Goal: Information Seeking & Learning: Learn about a topic

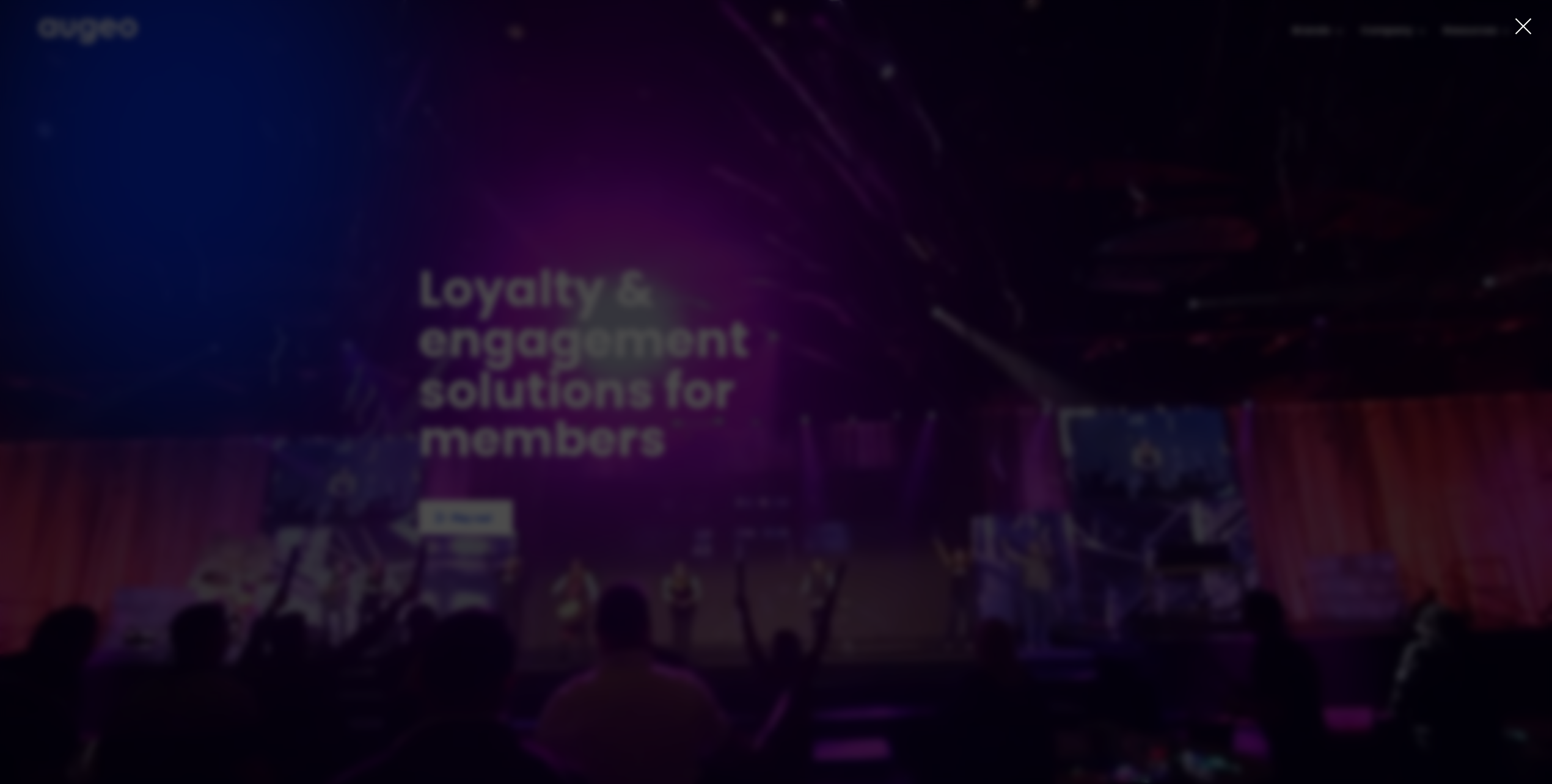
click at [1528, 20] on icon at bounding box center [1523, 26] width 18 height 18
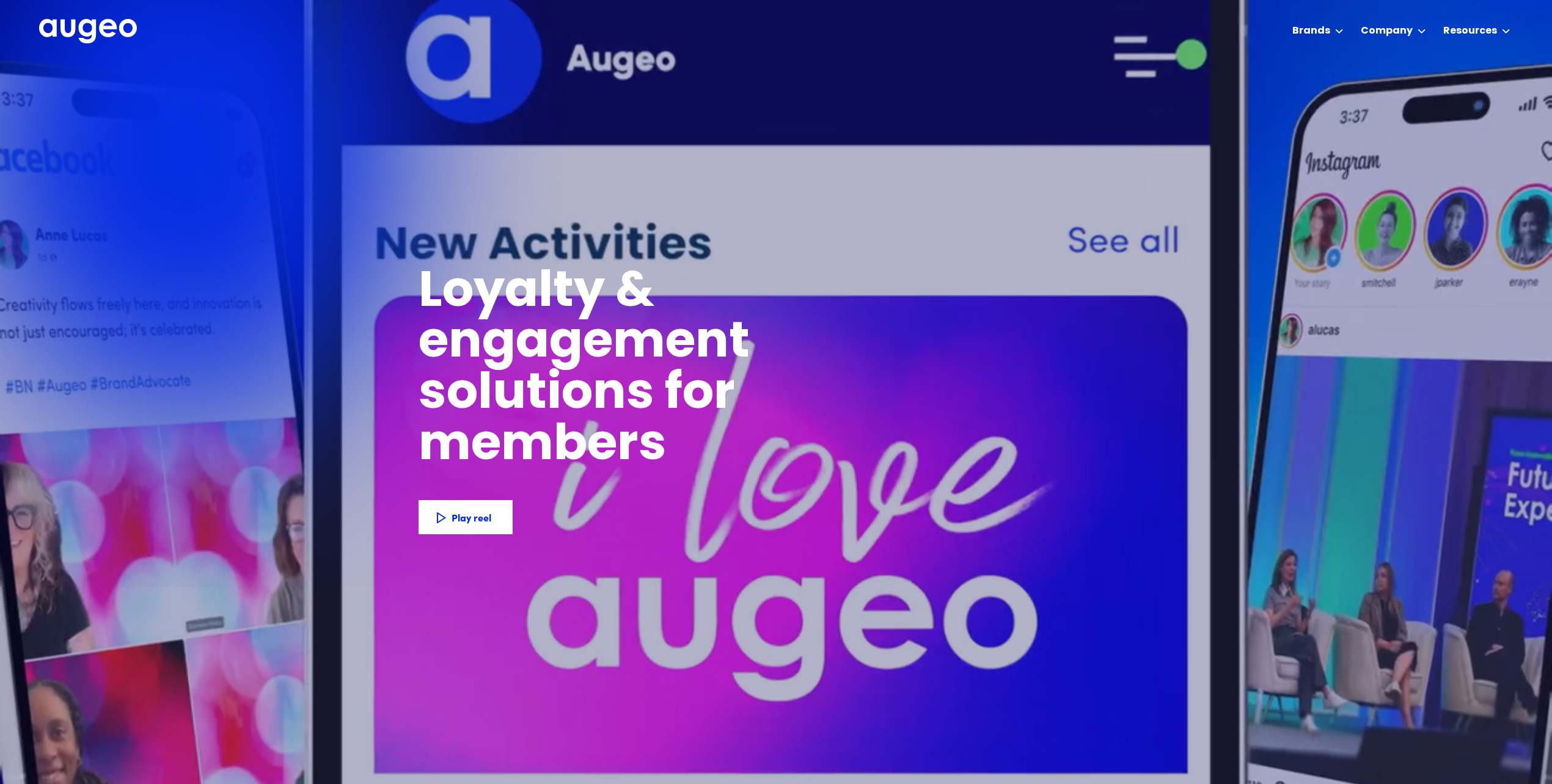
click at [1412, 32] on div "Company" at bounding box center [1387, 31] width 52 height 15
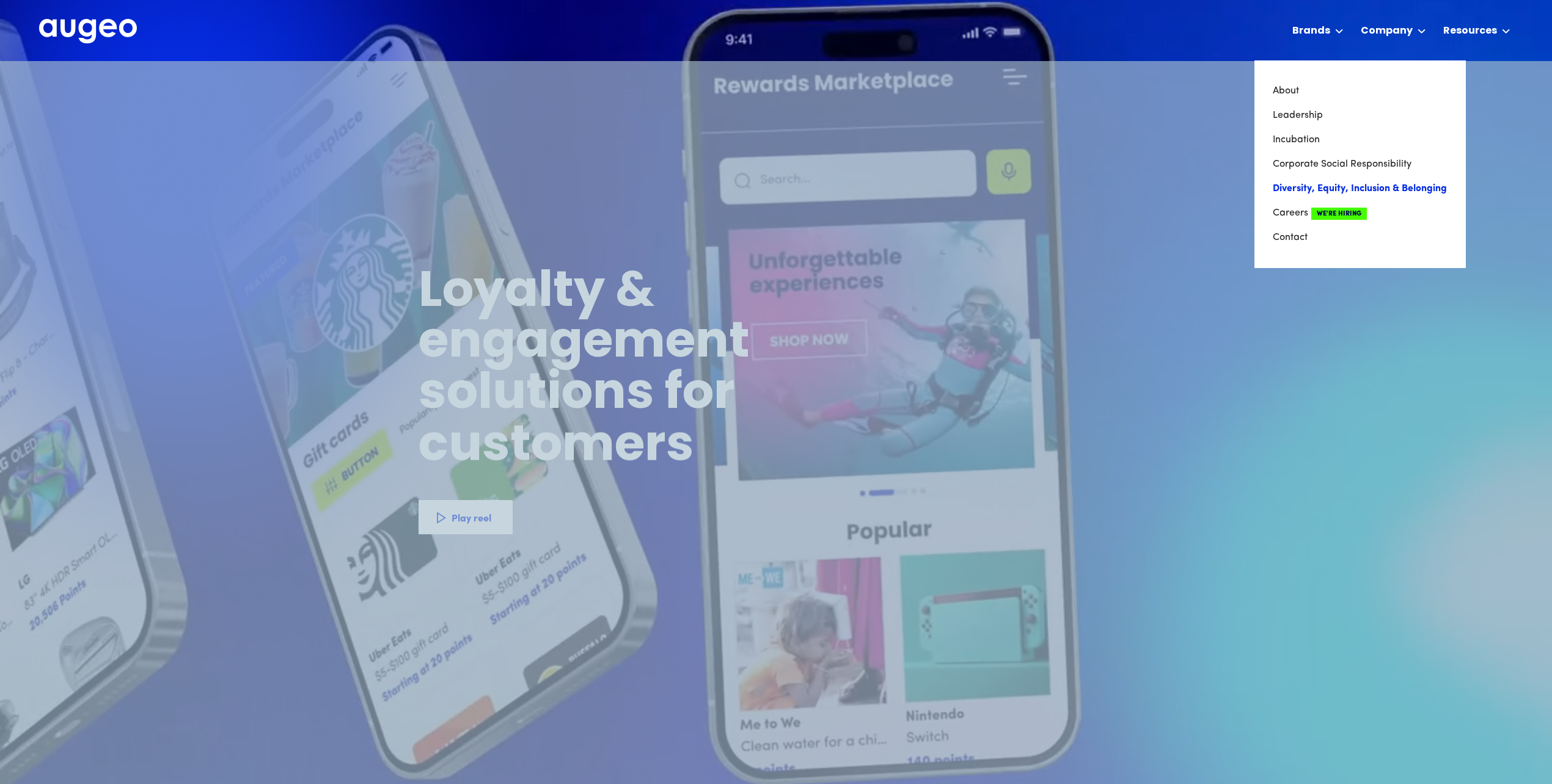
click at [1347, 182] on link "Diversity, Equity, Inclusion & Belonging" at bounding box center [1359, 189] width 175 height 24
